Goal: Book appointment/travel/reservation

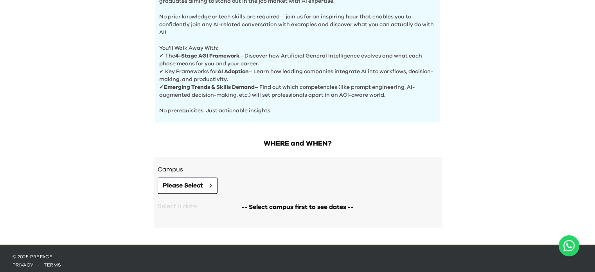
scroll to position [302, 0]
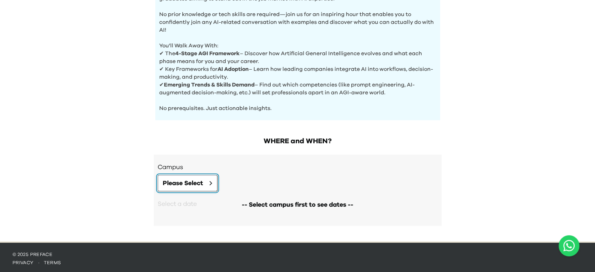
click at [186, 184] on span "Please Select" at bounding box center [183, 182] width 40 height 9
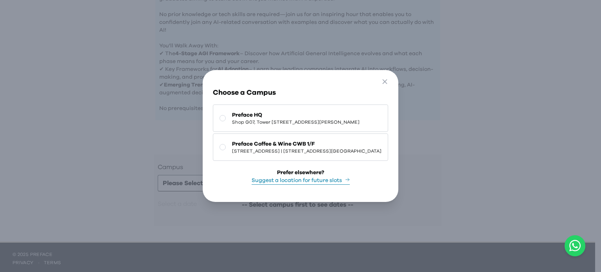
click at [151, 179] on div "Go Back Close Choose a Campus Preface HQ Shop [GEOGRAPHIC_DATA][STREET_ADDRESS]…" at bounding box center [300, 136] width 601 height 272
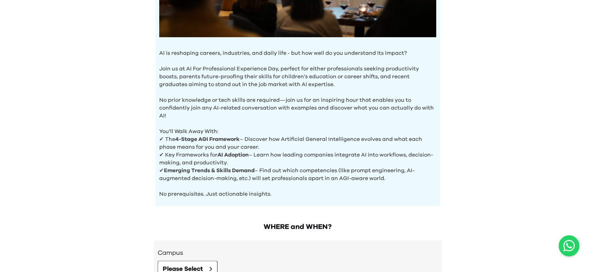
scroll to position [274, 0]
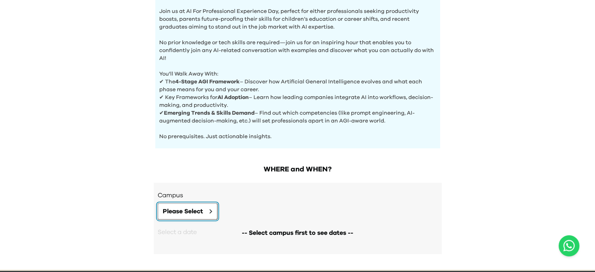
click at [170, 203] on button "Please Select" at bounding box center [188, 211] width 60 height 16
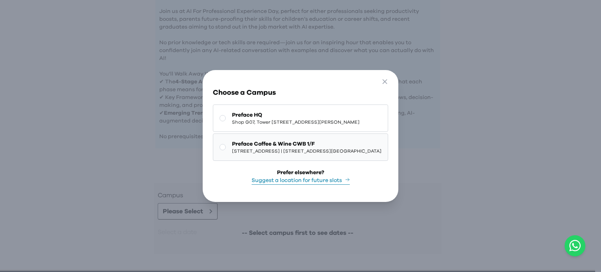
click at [232, 148] on span "[STREET_ADDRESS] | [STREET_ADDRESS][GEOGRAPHIC_DATA]" at bounding box center [306, 151] width 149 height 6
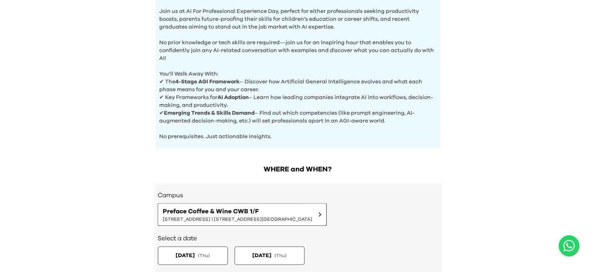
scroll to position [313, 0]
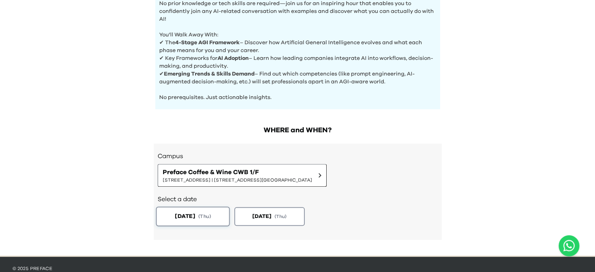
click at [212, 206] on button "[DATE] ( Thu )" at bounding box center [193, 216] width 74 height 20
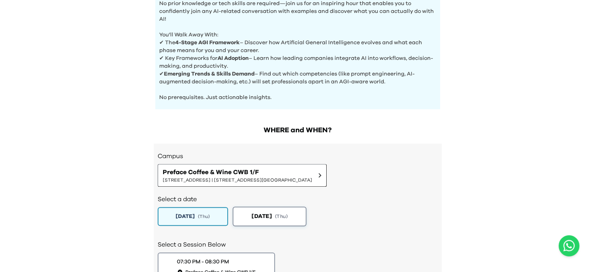
click at [282, 206] on button "[DATE] ( Thu )" at bounding box center [269, 216] width 74 height 20
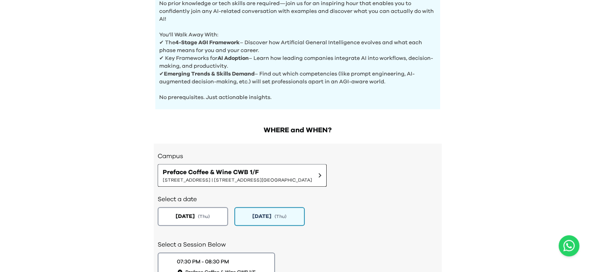
click at [423, 220] on div "[DATE] ( Thu ) [DATE] ( Thu )" at bounding box center [298, 216] width 280 height 19
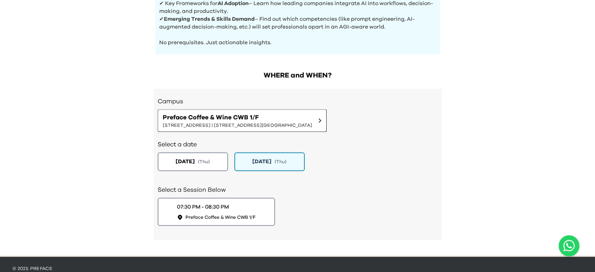
scroll to position [381, 0]
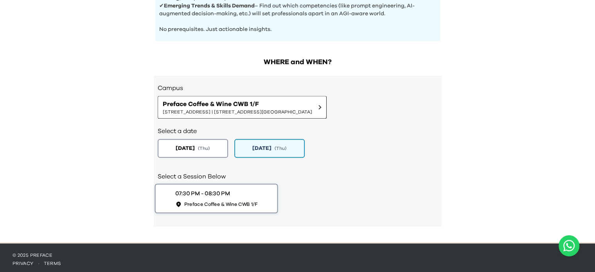
click at [259, 196] on button "07:30 PM - 08:30 PM Preface Coffee & Wine CWB 1/F" at bounding box center [215, 198] width 123 height 30
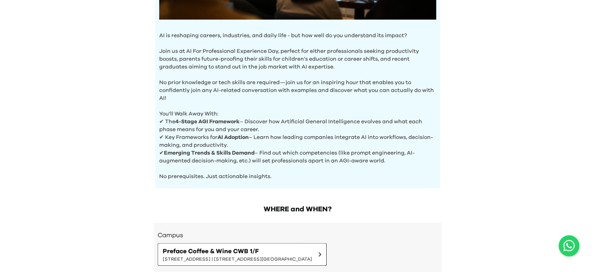
scroll to position [313, 0]
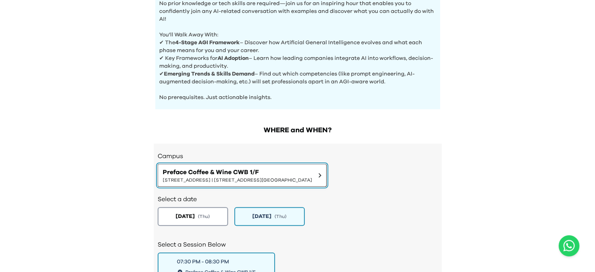
click at [241, 172] on span "Preface Coffee & Wine CWB 1/F" at bounding box center [237, 171] width 149 height 9
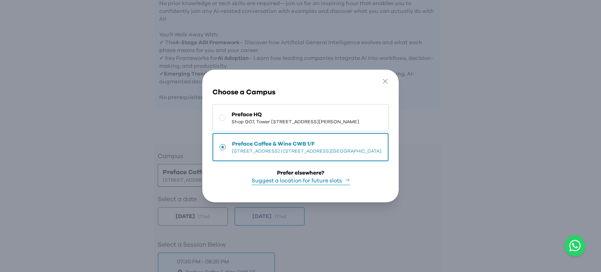
click at [91, 170] on div "Go Back Close Choose a Campus Preface HQ Shop [GEOGRAPHIC_DATA][STREET_ADDRESS]…" at bounding box center [300, 136] width 601 height 272
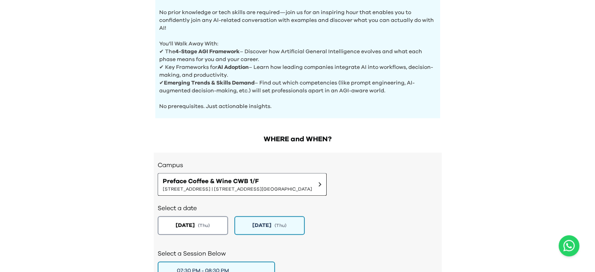
scroll to position [352, 0]
